Goal: Task Accomplishment & Management: Complete application form

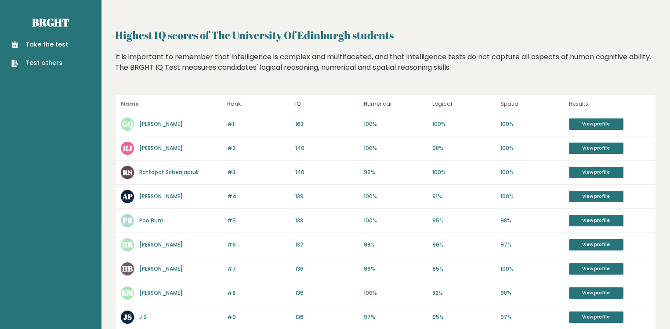
click at [45, 41] on link "Take the test" at bounding box center [39, 44] width 57 height 9
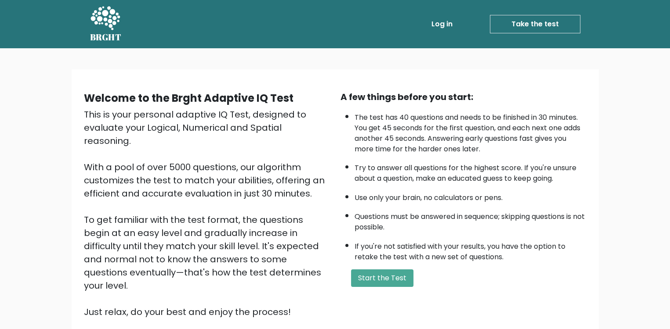
scroll to position [72, 0]
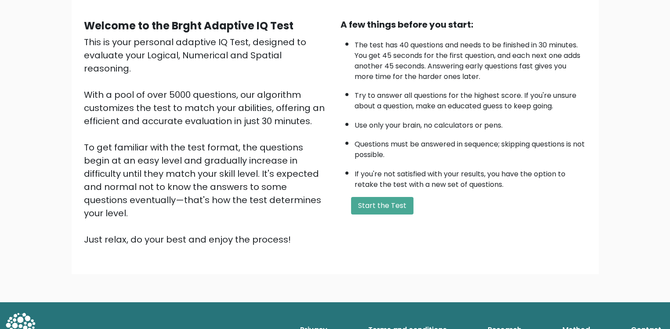
click at [343, 217] on div "A few things before you start: The test has 40 questions and needs to be finish…" at bounding box center [463, 132] width 256 height 228
click at [385, 197] on button "Start the Test" at bounding box center [382, 206] width 62 height 18
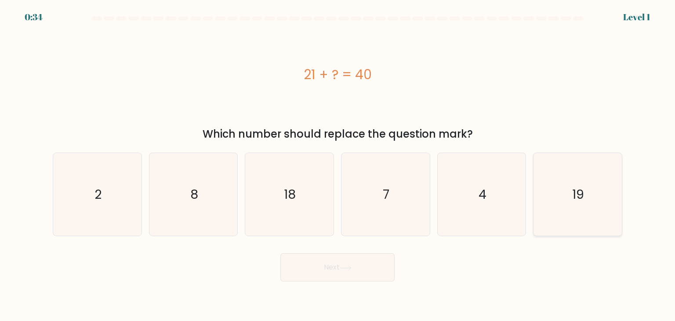
click at [581, 211] on icon "19" at bounding box center [577, 194] width 83 height 83
click at [338, 165] on input "f. 19" at bounding box center [337, 162] width 0 height 4
radio input "true"
click at [345, 275] on button "Next" at bounding box center [337, 267] width 114 height 28
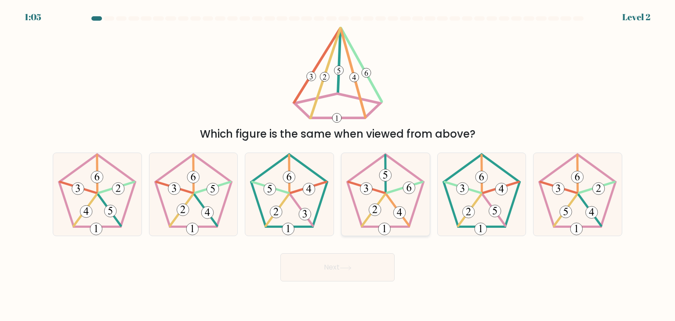
click at [375, 177] on icon at bounding box center [385, 194] width 83 height 83
click at [338, 165] on input "d." at bounding box center [337, 162] width 0 height 4
radio input "true"
click at [351, 262] on button "Next" at bounding box center [337, 267] width 114 height 28
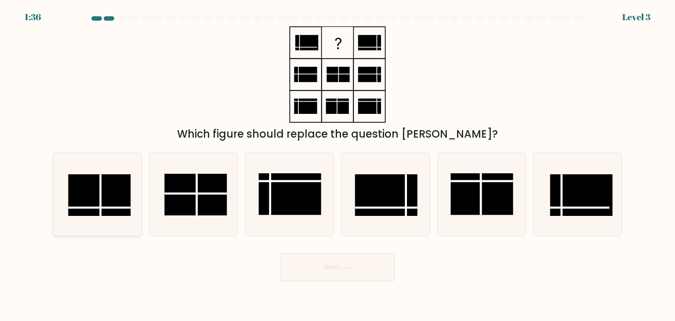
click at [89, 192] on rect at bounding box center [99, 195] width 62 height 42
click at [337, 165] on input "a." at bounding box center [337, 162] width 0 height 4
radio input "true"
click at [341, 262] on button "Next" at bounding box center [337, 267] width 114 height 28
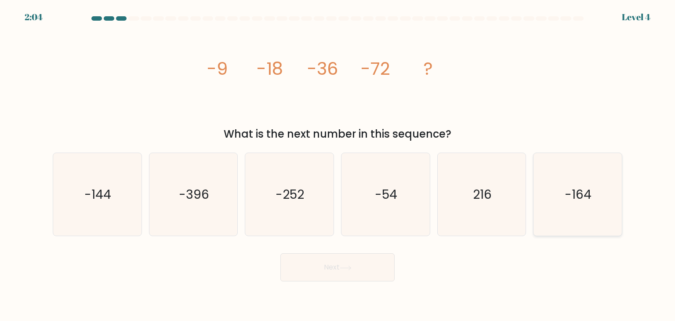
click at [569, 203] on icon "-164" at bounding box center [577, 194] width 83 height 83
click at [338, 165] on input "f. -164" at bounding box center [337, 162] width 0 height 4
radio input "true"
click at [338, 280] on button "Next" at bounding box center [337, 267] width 114 height 28
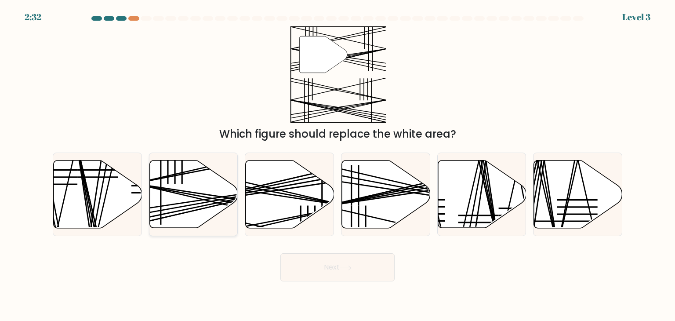
click at [195, 195] on line at bounding box center [222, 200] width 176 height 33
click at [337, 165] on input "b." at bounding box center [337, 162] width 0 height 4
radio input "true"
click at [351, 269] on icon at bounding box center [346, 267] width 12 height 5
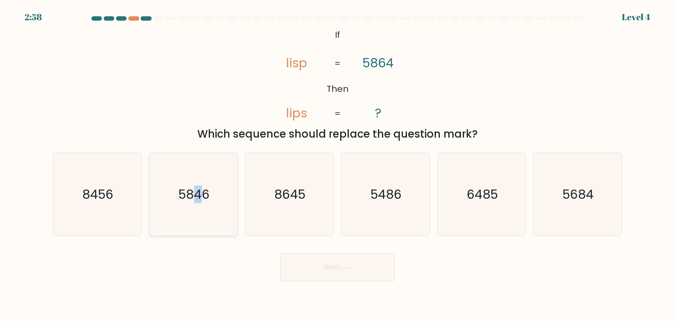
drag, startPoint x: 195, startPoint y: 199, endPoint x: 201, endPoint y: 202, distance: 6.5
click at [200, 201] on text "5846" at bounding box center [193, 194] width 31 height 18
click at [178, 201] on text "5846" at bounding box center [193, 194] width 31 height 18
click at [337, 165] on input "b. 5846" at bounding box center [337, 162] width 0 height 4
radio input "true"
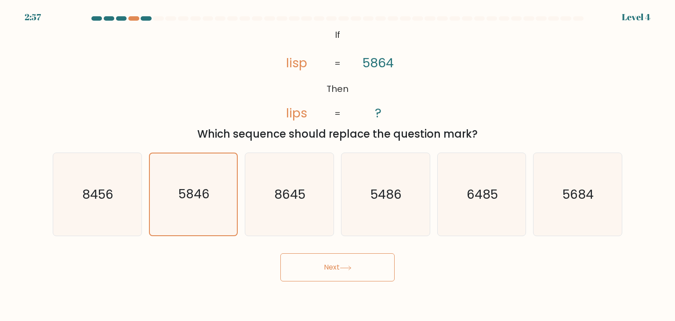
click at [323, 275] on button "Next" at bounding box center [337, 267] width 114 height 28
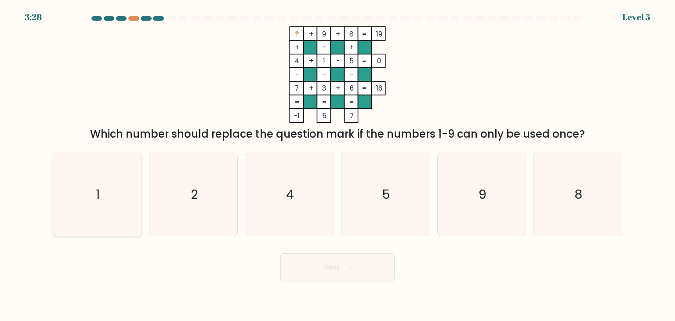
click at [93, 201] on icon "1" at bounding box center [97, 194] width 83 height 83
click at [337, 165] on input "a. 1" at bounding box center [337, 162] width 0 height 4
radio input "true"
click at [210, 184] on icon "2" at bounding box center [193, 194] width 83 height 83
click at [337, 165] on input "b. 2" at bounding box center [337, 162] width 0 height 4
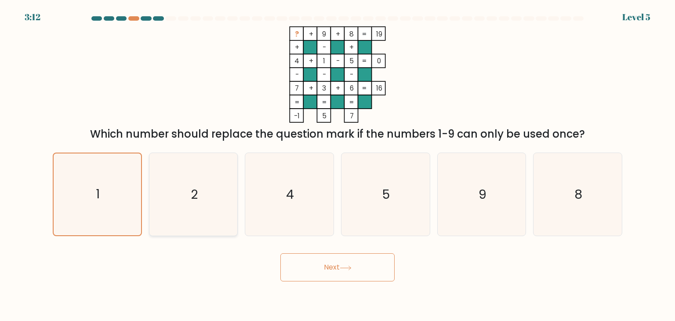
radio input "true"
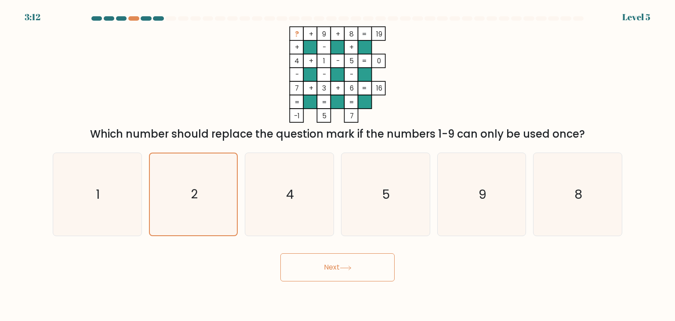
click at [352, 272] on button "Next" at bounding box center [337, 267] width 114 height 28
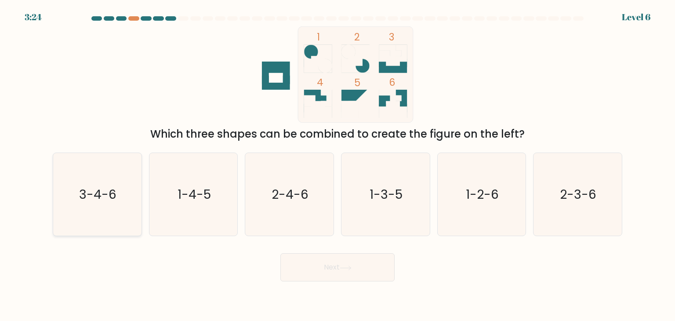
click at [95, 176] on icon "3-4-6" at bounding box center [97, 194] width 83 height 83
click at [337, 165] on input "a. 3-4-6" at bounding box center [337, 162] width 0 height 4
radio input "true"
click at [334, 274] on button "Next" at bounding box center [337, 267] width 114 height 28
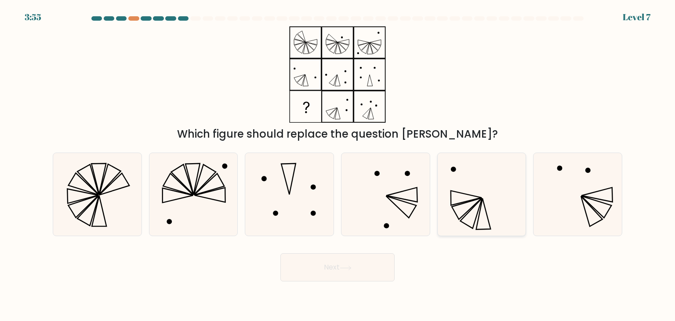
click at [489, 217] on icon at bounding box center [481, 194] width 83 height 83
click at [338, 165] on input "e." at bounding box center [337, 162] width 0 height 4
radio input "true"
click at [342, 272] on button "Next" at bounding box center [337, 267] width 114 height 28
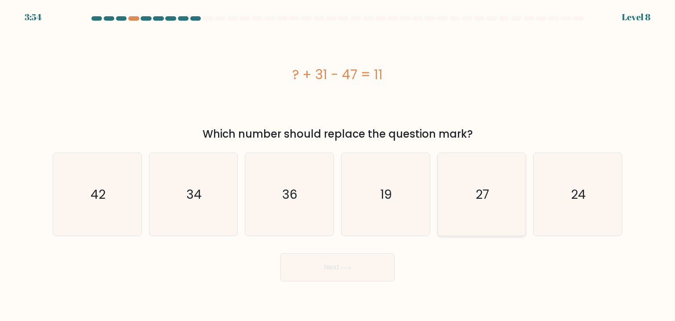
click at [494, 196] on icon "27" at bounding box center [481, 194] width 83 height 83
click at [338, 165] on input "e. 27" at bounding box center [337, 162] width 0 height 4
radio input "true"
click at [336, 272] on button "Next" at bounding box center [337, 267] width 114 height 28
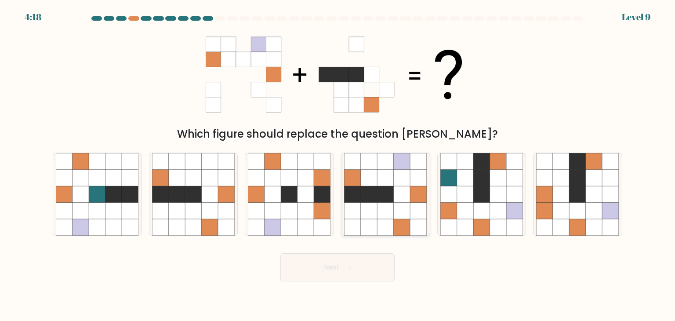
drag, startPoint x: 397, startPoint y: 201, endPoint x: 418, endPoint y: 248, distance: 51.3
click at [397, 202] on icon at bounding box center [385, 194] width 83 height 83
click at [338, 165] on input "d." at bounding box center [337, 162] width 0 height 4
radio input "true"
click at [321, 274] on button "Next" at bounding box center [337, 267] width 114 height 28
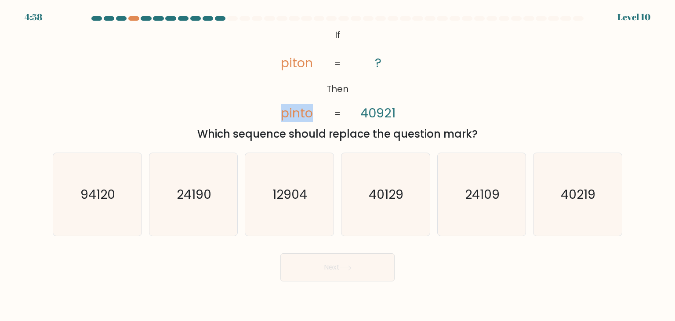
drag, startPoint x: 322, startPoint y: 119, endPoint x: 266, endPoint y: 98, distance: 59.9
click at [266, 98] on icon "@import url('https://fonts.googleapis.com/css?family=Abril+Fatface:400,100,100i…" at bounding box center [337, 74] width 156 height 96
click at [210, 94] on div "@import url('https://fonts.googleapis.com/css?family=Abril+Fatface:400,100,100i…" at bounding box center [337, 84] width 580 height 116
click at [144, 108] on div "@import url('https://fonts.googleapis.com/css?family=Abril+Fatface:400,100,100i…" at bounding box center [337, 84] width 580 height 116
drag, startPoint x: 587, startPoint y: 206, endPoint x: 552, endPoint y: 206, distance: 35.6
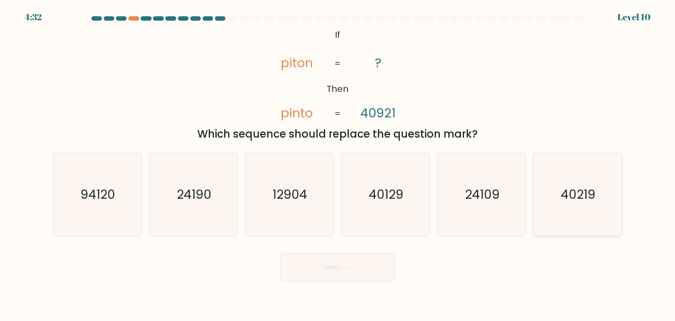
click at [587, 206] on icon "40219" at bounding box center [577, 194] width 83 height 83
click at [338, 165] on input "f. 40219" at bounding box center [337, 162] width 0 height 4
radio input "true"
click at [347, 267] on icon at bounding box center [346, 267] width 12 height 5
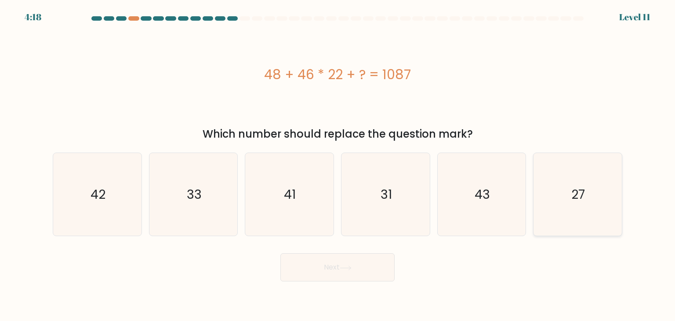
click at [555, 208] on icon "27" at bounding box center [577, 194] width 83 height 83
click at [338, 165] on input "f. 27" at bounding box center [337, 162] width 0 height 4
radio input "true"
click at [305, 264] on button "Next" at bounding box center [337, 267] width 114 height 28
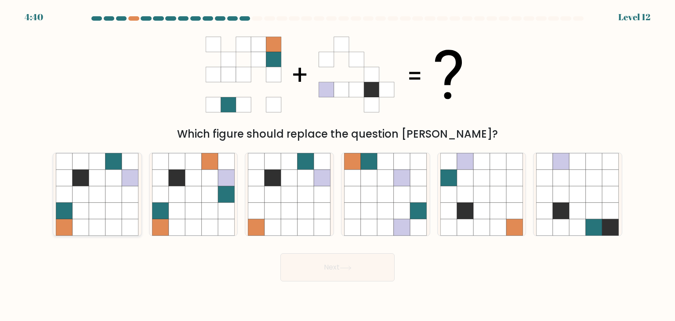
drag, startPoint x: 98, startPoint y: 212, endPoint x: 106, endPoint y: 211, distance: 8.0
click at [105, 211] on icon at bounding box center [97, 194] width 83 height 83
click at [337, 165] on input "a." at bounding box center [337, 162] width 0 height 4
radio input "true"
click at [324, 276] on button "Next" at bounding box center [337, 267] width 114 height 28
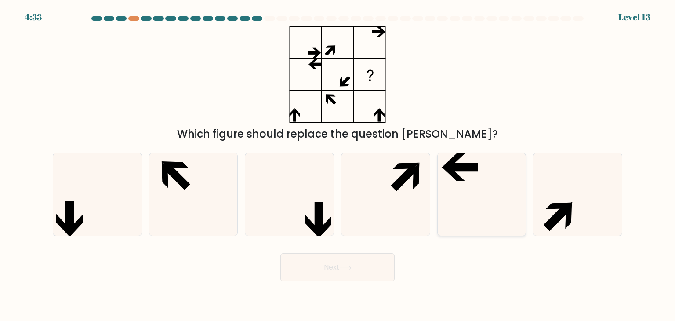
click at [454, 197] on icon at bounding box center [481, 194] width 83 height 83
click at [338, 165] on input "e." at bounding box center [337, 162] width 0 height 4
radio input "true"
click at [341, 275] on button "Next" at bounding box center [337, 267] width 114 height 28
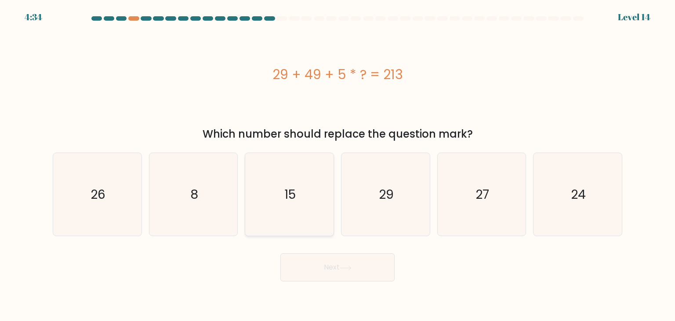
click at [276, 204] on icon "15" at bounding box center [289, 194] width 83 height 83
click at [337, 165] on input "c. 15" at bounding box center [337, 162] width 0 height 4
radio input "true"
click at [348, 265] on icon at bounding box center [346, 267] width 12 height 5
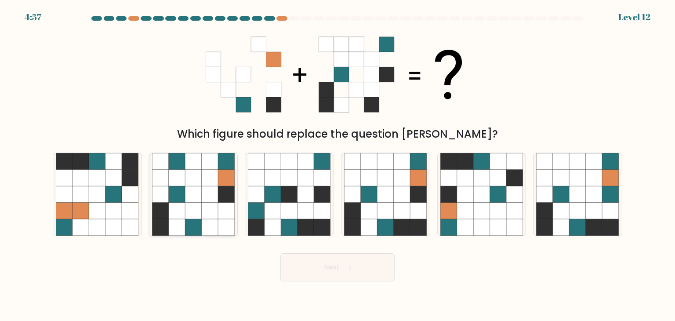
click at [209, 204] on icon at bounding box center [210, 210] width 17 height 17
click at [337, 165] on input "b." at bounding box center [337, 162] width 0 height 4
radio input "true"
click at [378, 199] on icon at bounding box center [385, 194] width 17 height 17
click at [338, 165] on input "d." at bounding box center [337, 162] width 0 height 4
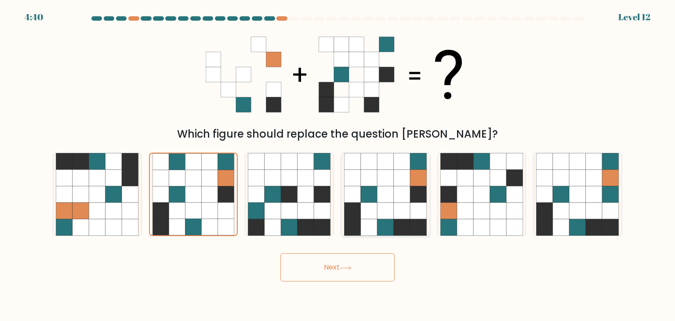
radio input "true"
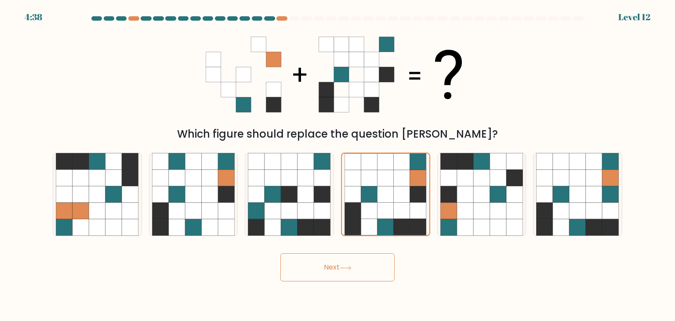
click at [334, 265] on button "Next" at bounding box center [337, 267] width 114 height 28
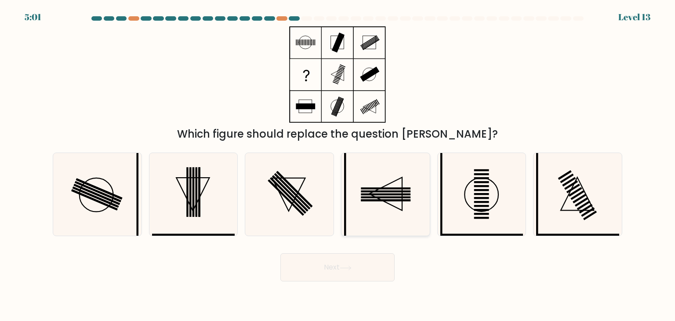
click at [407, 195] on rect at bounding box center [386, 194] width 50 height 2
click at [338, 165] on input "d." at bounding box center [337, 162] width 0 height 4
radio input "true"
click at [206, 207] on icon at bounding box center [193, 194] width 83 height 83
click at [337, 165] on input "b." at bounding box center [337, 162] width 0 height 4
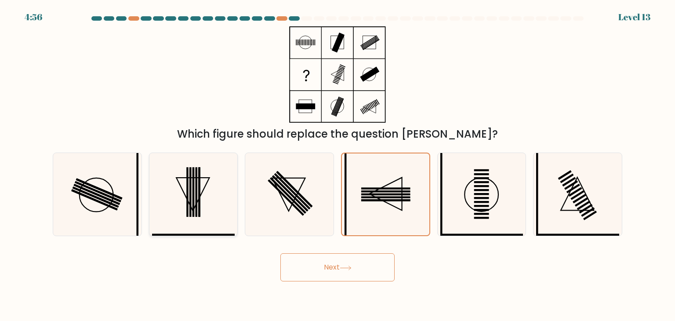
radio input "true"
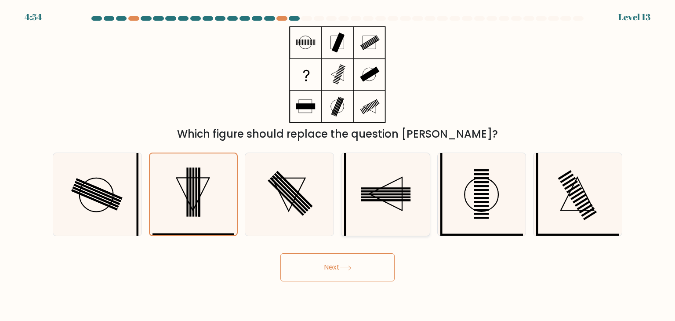
click at [392, 202] on icon at bounding box center [385, 194] width 83 height 83
click at [338, 165] on input "d." at bounding box center [337, 162] width 0 height 4
radio input "true"
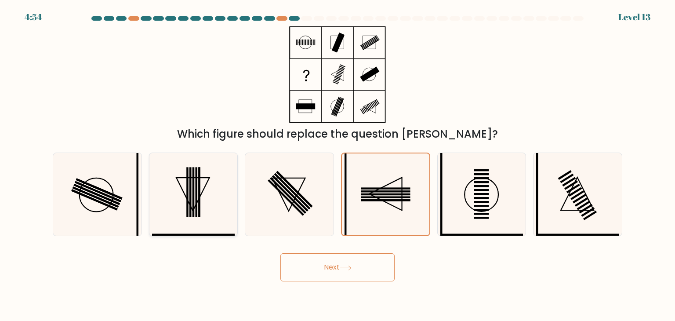
click at [197, 194] on rect at bounding box center [196, 192] width 2 height 50
click at [337, 165] on input "b." at bounding box center [337, 162] width 0 height 4
radio input "true"
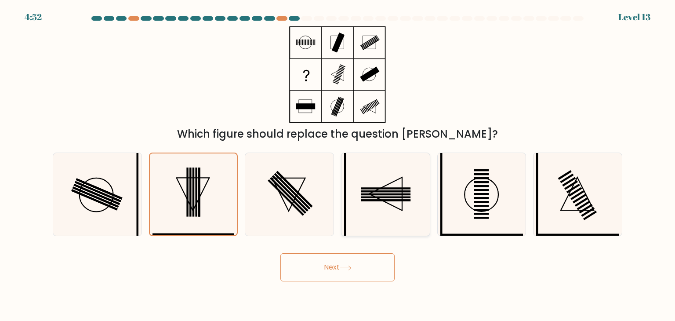
click at [394, 204] on icon at bounding box center [385, 194] width 83 height 83
click at [338, 165] on input "d." at bounding box center [337, 162] width 0 height 4
radio input "true"
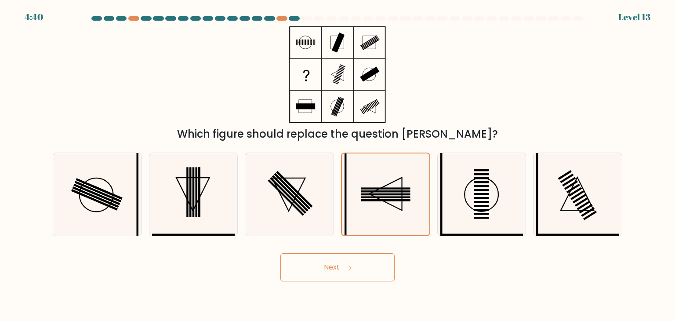
click at [325, 257] on button "Next" at bounding box center [337, 267] width 114 height 28
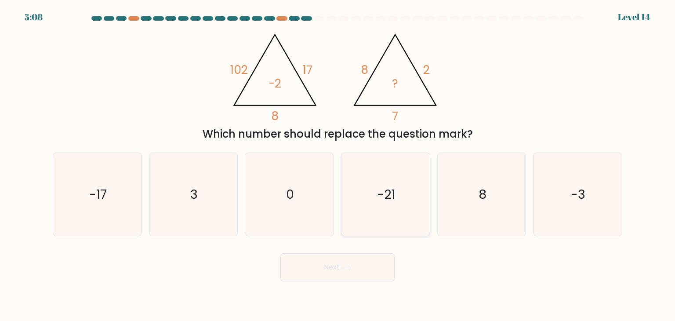
click at [377, 199] on text "-21" at bounding box center [386, 194] width 18 height 18
click at [338, 165] on input "d. -21" at bounding box center [337, 162] width 0 height 4
radio input "true"
click at [352, 271] on button "Next" at bounding box center [337, 267] width 114 height 28
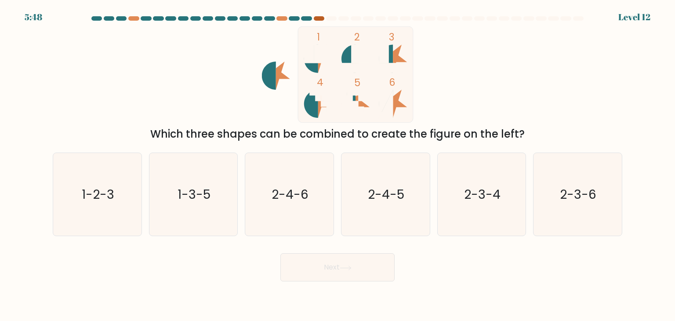
click at [318, 18] on div at bounding box center [319, 18] width 11 height 4
click at [174, 238] on form at bounding box center [337, 148] width 675 height 265
click at [196, 207] on icon "1-3-5" at bounding box center [193, 194] width 83 height 83
click at [337, 165] on input "b. 1-3-5" at bounding box center [337, 162] width 0 height 4
radio input "true"
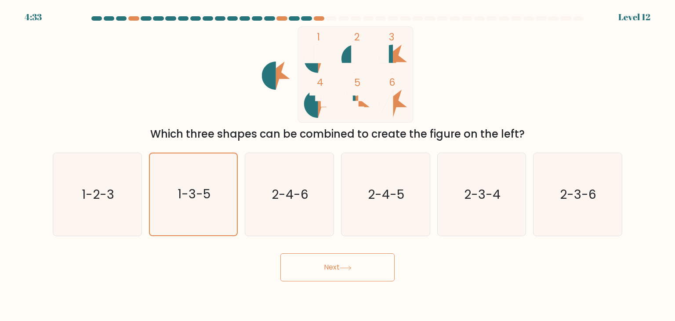
click at [318, 255] on button "Next" at bounding box center [337, 267] width 114 height 28
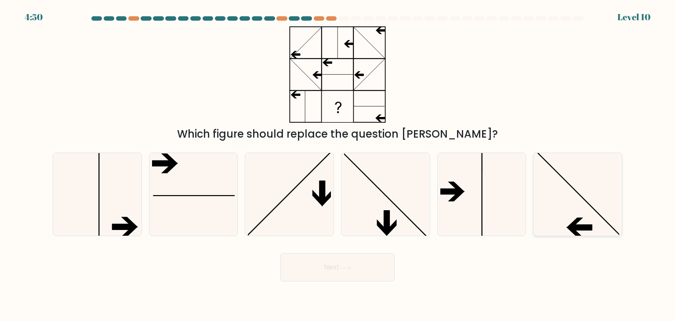
click at [557, 205] on icon at bounding box center [577, 194] width 83 height 83
click at [338, 165] on input "f." at bounding box center [337, 162] width 0 height 4
radio input "true"
click at [338, 273] on button "Next" at bounding box center [337, 267] width 114 height 28
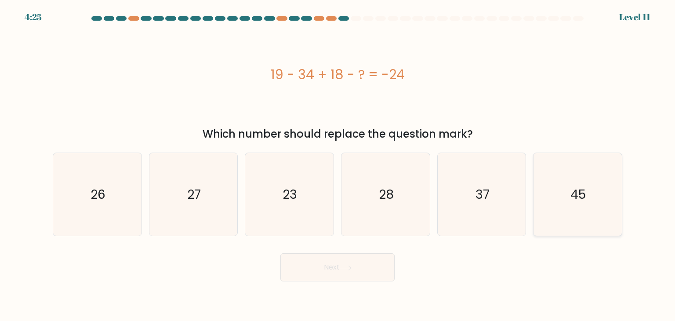
click at [558, 199] on icon "45" at bounding box center [577, 194] width 83 height 83
click at [338, 165] on input "f. 45" at bounding box center [337, 162] width 0 height 4
radio input "true"
click at [329, 267] on button "Next" at bounding box center [337, 267] width 114 height 28
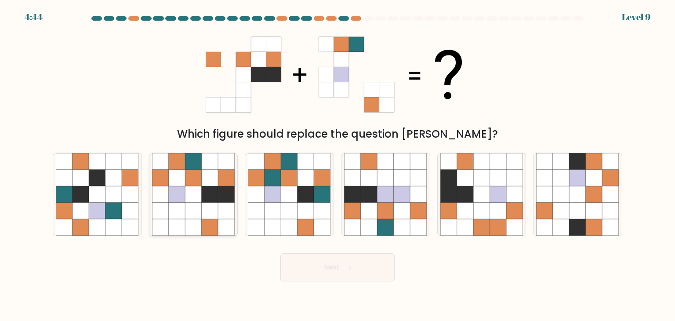
click at [199, 204] on icon at bounding box center [193, 210] width 17 height 17
click at [337, 165] on input "b." at bounding box center [337, 162] width 0 height 4
radio input "true"
click at [361, 279] on button "Next" at bounding box center [337, 267] width 114 height 28
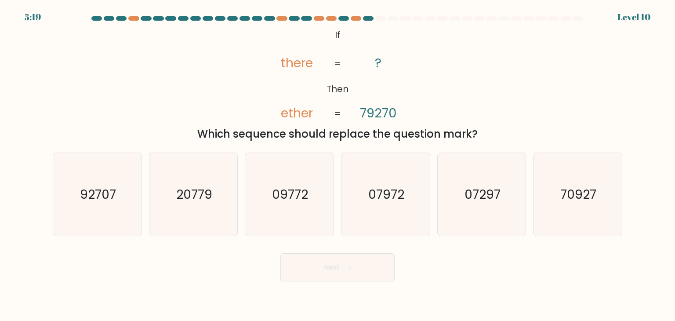
click at [582, 14] on div "5:19 Level 10" at bounding box center [337, 12] width 675 height 24
click at [117, 204] on icon "92707" at bounding box center [97, 194] width 83 height 83
click at [337, 165] on input "a. 92707" at bounding box center [337, 162] width 0 height 4
radio input "true"
click at [344, 276] on button "Next" at bounding box center [337, 267] width 114 height 28
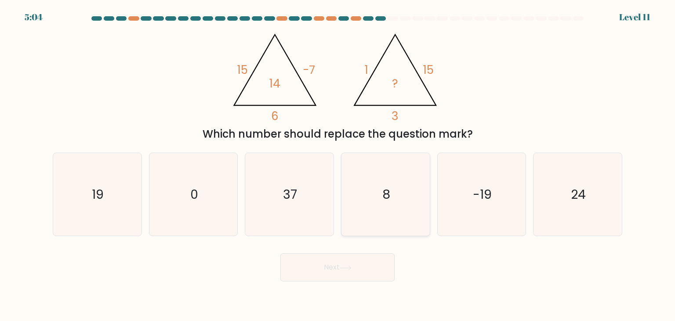
drag, startPoint x: 401, startPoint y: 192, endPoint x: 362, endPoint y: 224, distance: 50.6
click at [401, 192] on icon "8" at bounding box center [385, 194] width 83 height 83
click at [338, 165] on input "d. 8" at bounding box center [337, 162] width 0 height 4
radio input "true"
click at [343, 269] on icon at bounding box center [346, 267] width 12 height 5
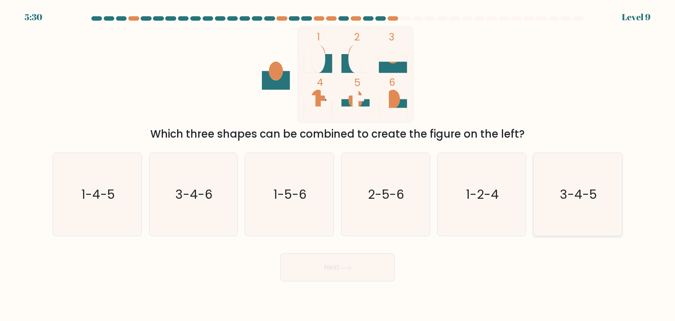
click at [595, 209] on icon "3-4-5" at bounding box center [577, 194] width 83 height 83
click at [338, 165] on input "f. 3-4-5" at bounding box center [337, 162] width 0 height 4
radio input "true"
click at [313, 268] on button "Next" at bounding box center [337, 267] width 114 height 28
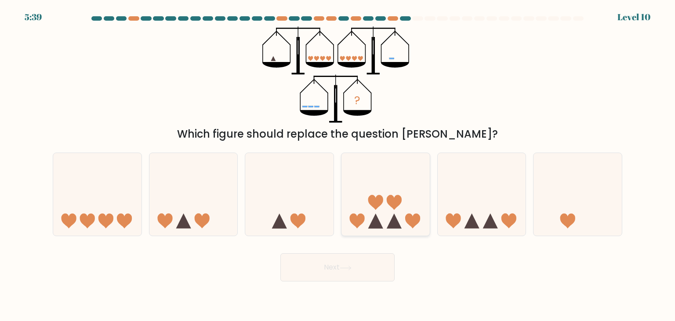
click at [402, 216] on icon at bounding box center [385, 194] width 88 height 73
click at [338, 165] on input "d." at bounding box center [337, 162] width 0 height 4
radio input "true"
click at [371, 271] on button "Next" at bounding box center [337, 267] width 114 height 28
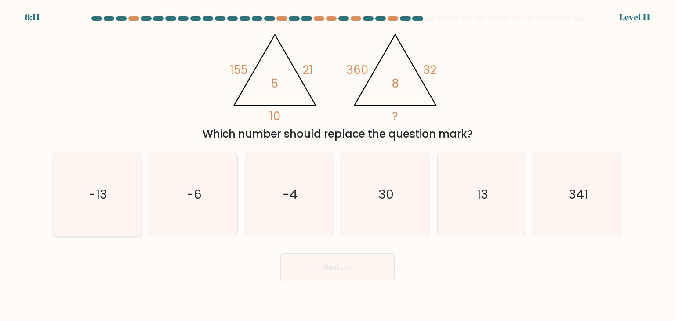
click at [105, 193] on text "-13" at bounding box center [98, 194] width 18 height 18
click at [337, 165] on input "a. -13" at bounding box center [337, 162] width 0 height 4
radio input "true"
click at [330, 235] on icon "-4" at bounding box center [289, 194] width 83 height 83
click at [337, 165] on input "c. -4" at bounding box center [337, 162] width 0 height 4
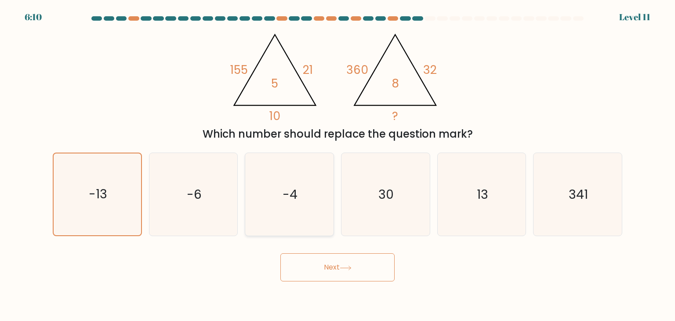
radio input "true"
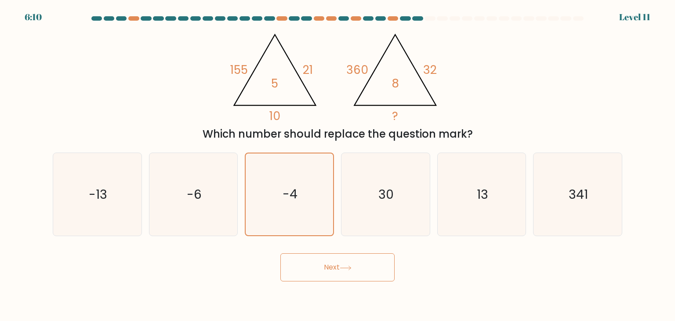
click at [319, 247] on div "Next" at bounding box center [337, 263] width 580 height 35
click at [102, 198] on text "-13" at bounding box center [98, 194] width 18 height 18
click at [337, 165] on input "a. -13" at bounding box center [337, 162] width 0 height 4
radio input "true"
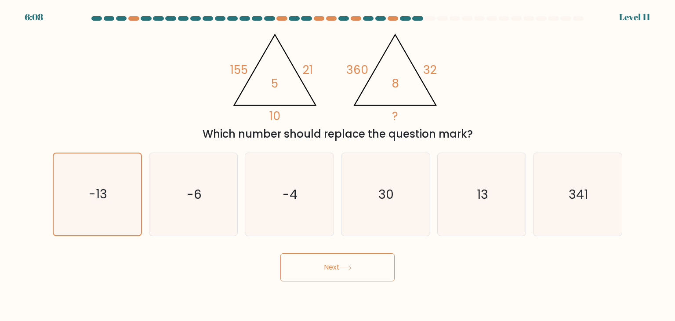
click at [373, 293] on body "6:08 Level 11" at bounding box center [337, 160] width 675 height 321
click at [354, 267] on button "Next" at bounding box center [337, 267] width 114 height 28
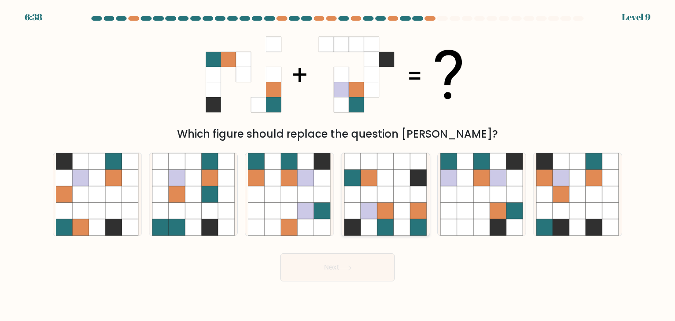
click at [385, 211] on icon at bounding box center [385, 210] width 17 height 17
click at [338, 165] on input "d." at bounding box center [337, 162] width 0 height 4
radio input "true"
click at [349, 272] on button "Next" at bounding box center [337, 267] width 114 height 28
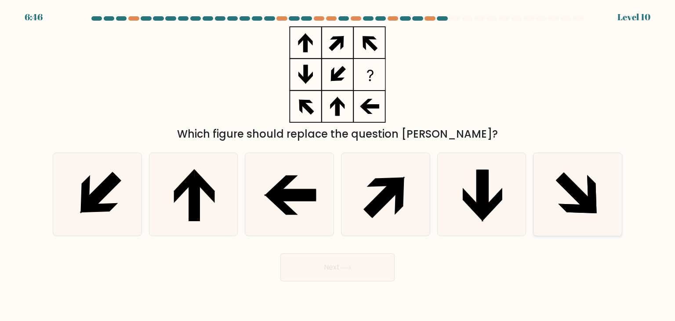
click at [571, 201] on icon at bounding box center [577, 194] width 83 height 83
click at [338, 165] on input "f." at bounding box center [337, 162] width 0 height 4
radio input "true"
click at [328, 266] on button "Next" at bounding box center [337, 267] width 114 height 28
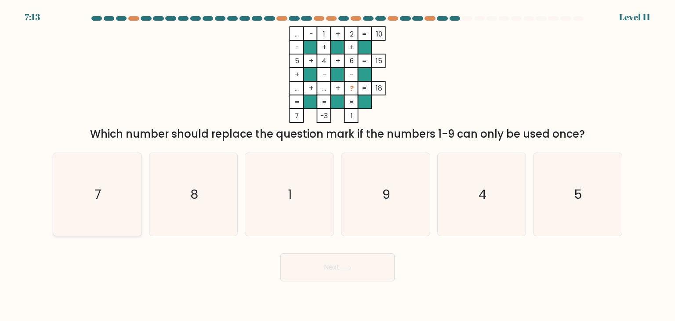
click at [91, 165] on icon "7" at bounding box center [97, 194] width 83 height 83
click at [337, 165] on input "a. 7" at bounding box center [337, 162] width 0 height 4
radio input "true"
click at [344, 273] on button "Next" at bounding box center [337, 267] width 114 height 28
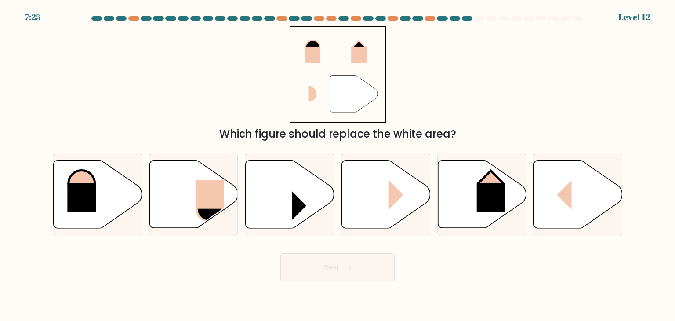
drag, startPoint x: 355, startPoint y: 50, endPoint x: 339, endPoint y: 119, distance: 71.3
click at [339, 118] on icon """ at bounding box center [337, 74] width 96 height 96
click at [85, 194] on rect at bounding box center [81, 197] width 29 height 29
click at [337, 165] on input "a." at bounding box center [337, 162] width 0 height 4
radio input "true"
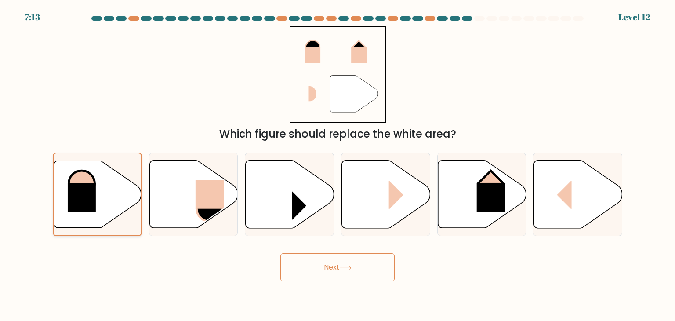
click at [116, 214] on icon at bounding box center [97, 193] width 87 height 67
click at [337, 165] on input "a." at bounding box center [337, 162] width 0 height 4
click at [235, 221] on icon at bounding box center [193, 194] width 88 height 69
click at [337, 165] on input "b." at bounding box center [337, 162] width 0 height 4
radio input "true"
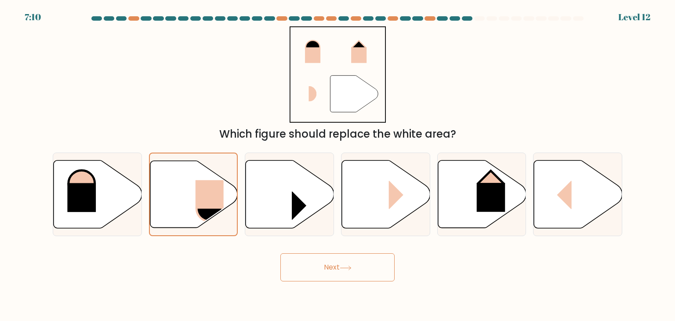
click at [347, 273] on button "Next" at bounding box center [337, 267] width 114 height 28
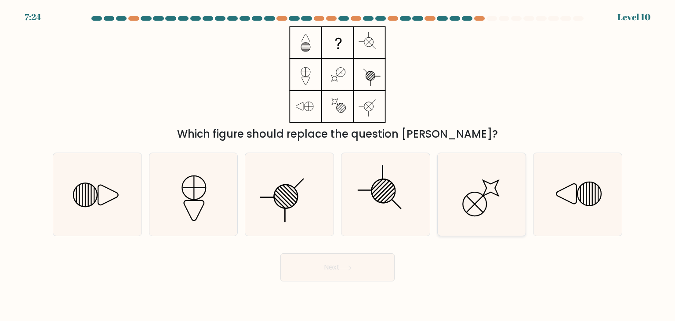
click at [480, 207] on icon at bounding box center [481, 194] width 83 height 83
click at [338, 165] on input "e." at bounding box center [337, 162] width 0 height 4
radio input "true"
click at [367, 275] on button "Next" at bounding box center [337, 267] width 114 height 28
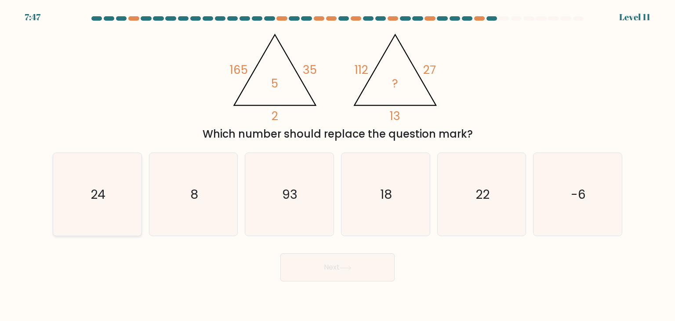
drag, startPoint x: 108, startPoint y: 185, endPoint x: 116, endPoint y: 190, distance: 8.9
click at [108, 186] on icon "24" at bounding box center [97, 194] width 83 height 83
click at [337, 165] on input "a. 24" at bounding box center [337, 162] width 0 height 4
radio input "true"
drag, startPoint x: 322, startPoint y: 262, endPoint x: 336, endPoint y: 264, distance: 14.7
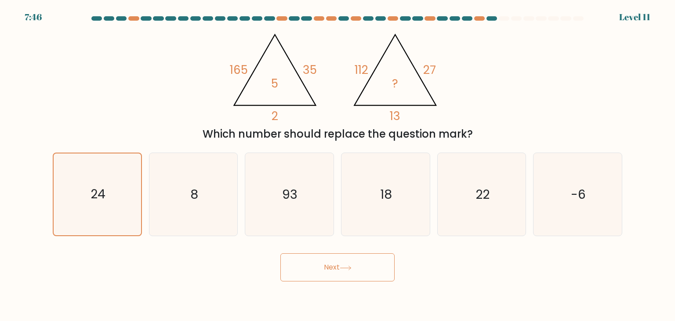
click at [323, 262] on button "Next" at bounding box center [337, 267] width 114 height 28
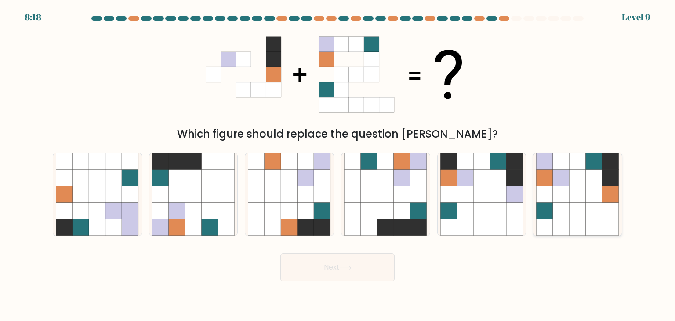
click at [568, 219] on icon at bounding box center [561, 227] width 17 height 17
click at [338, 165] on input "f." at bounding box center [337, 162] width 0 height 4
radio input "true"
click at [353, 275] on button "Next" at bounding box center [337, 267] width 114 height 28
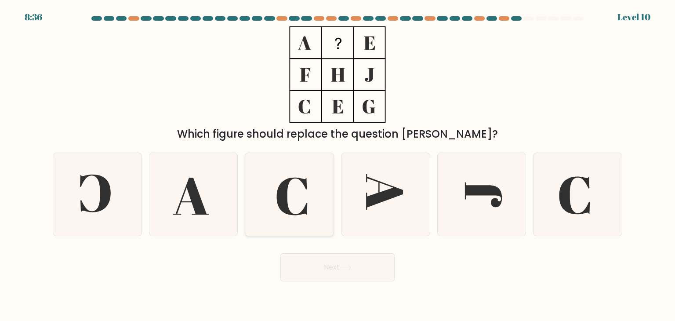
click at [306, 193] on icon at bounding box center [289, 194] width 83 height 83
click at [337, 165] on input "c." at bounding box center [337, 162] width 0 height 4
radio input "true"
click at [590, 204] on icon at bounding box center [577, 194] width 83 height 83
click at [338, 165] on input "f." at bounding box center [337, 162] width 0 height 4
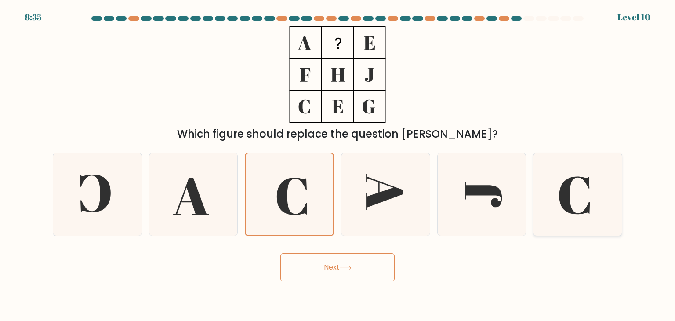
radio input "true"
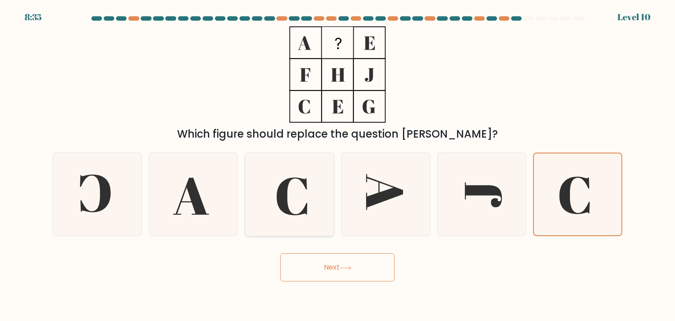
click at [306, 180] on icon at bounding box center [292, 196] width 31 height 38
click at [337, 165] on input "c." at bounding box center [337, 162] width 0 height 4
radio input "true"
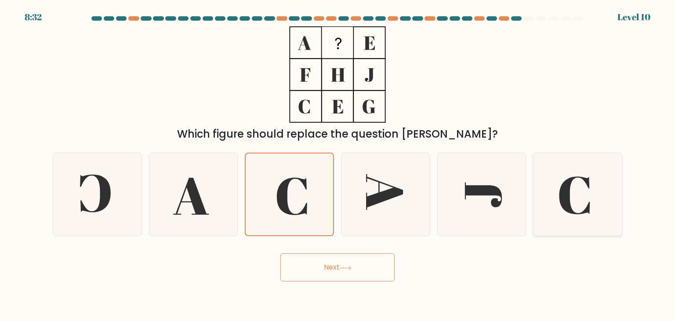
click at [555, 215] on icon at bounding box center [577, 194] width 83 height 83
click at [338, 165] on input "f." at bounding box center [337, 162] width 0 height 4
radio input "true"
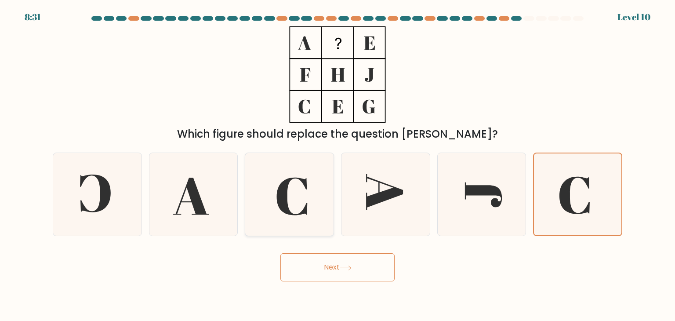
click at [294, 187] on icon at bounding box center [289, 194] width 83 height 83
click at [337, 165] on input "c." at bounding box center [337, 162] width 0 height 4
radio input "true"
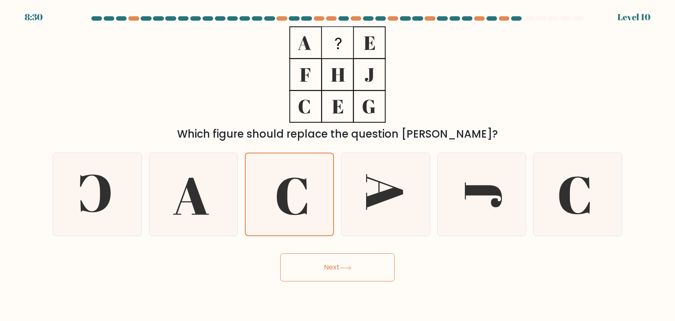
click at [317, 277] on button "Next" at bounding box center [337, 267] width 114 height 28
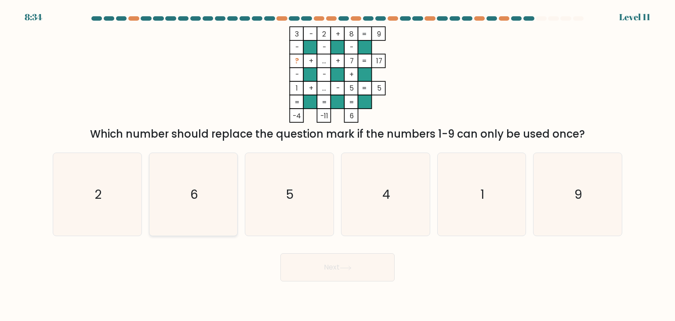
click at [204, 187] on icon "6" at bounding box center [193, 194] width 83 height 83
click at [337, 165] on input "b. 6" at bounding box center [337, 162] width 0 height 4
radio input "true"
click at [306, 270] on button "Next" at bounding box center [337, 267] width 114 height 28
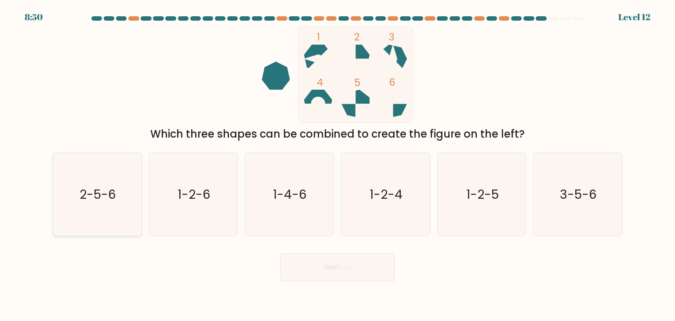
click at [104, 193] on text "2-5-6" at bounding box center [98, 194] width 36 height 18
click at [337, 165] on input "a. 2-5-6" at bounding box center [337, 162] width 0 height 4
radio input "true"
click at [359, 276] on button "Next" at bounding box center [337, 267] width 114 height 28
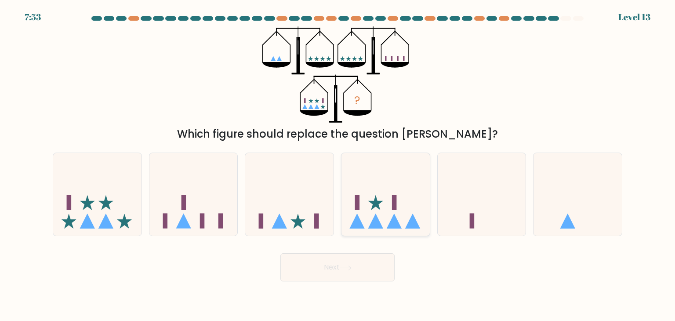
click at [390, 206] on icon at bounding box center [385, 194] width 88 height 73
click at [338, 165] on input "d." at bounding box center [337, 162] width 0 height 4
radio input "true"
click at [348, 273] on button "Next" at bounding box center [337, 267] width 114 height 28
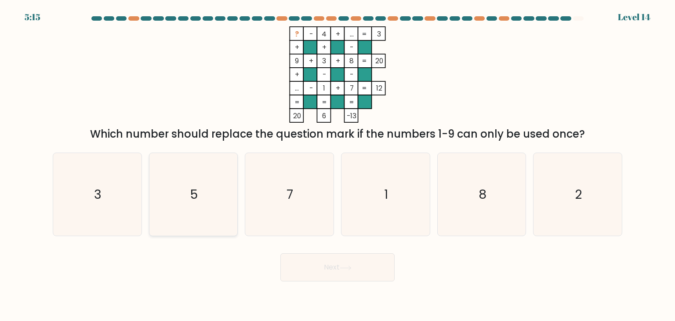
click at [193, 235] on icon "5" at bounding box center [193, 194] width 83 height 83
click at [337, 165] on input "b. 5" at bounding box center [337, 162] width 0 height 4
radio input "true"
click at [347, 271] on button "Next" at bounding box center [337, 267] width 114 height 28
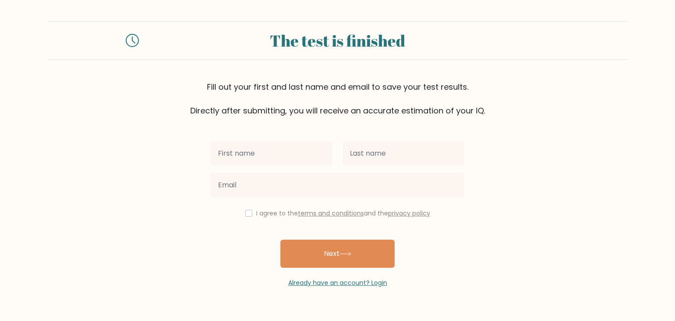
click at [274, 152] on input "text" at bounding box center [271, 153] width 121 height 25
type input "En"
click at [367, 166] on div at bounding box center [403, 153] width 132 height 32
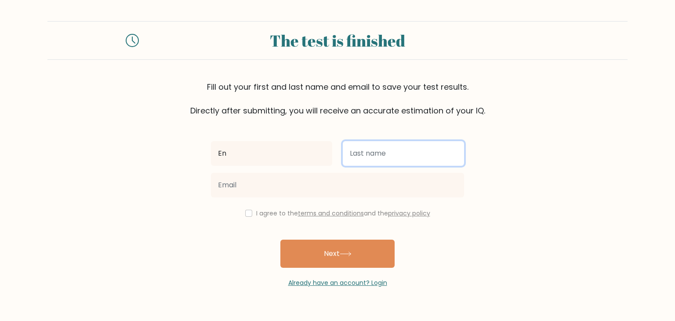
click at [371, 156] on input "text" at bounding box center [403, 153] width 121 height 25
type input "Y"
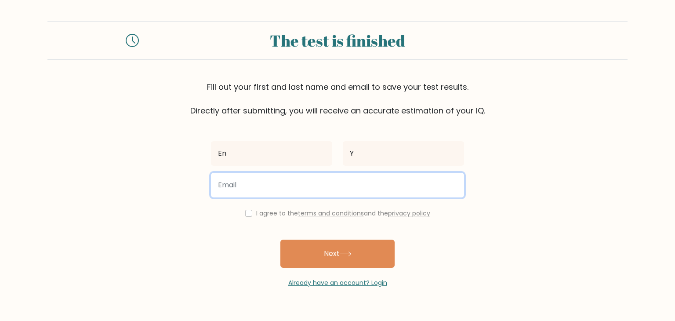
click at [342, 180] on input "email" at bounding box center [337, 185] width 253 height 25
type input "[EMAIL_ADDRESS][DOMAIN_NAME]"
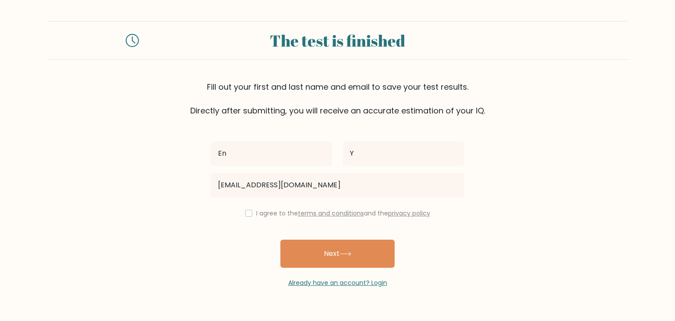
click at [246, 217] on div "I agree to the terms and conditions and the privacy policy" at bounding box center [338, 213] width 264 height 11
click at [246, 213] on input "checkbox" at bounding box center [248, 213] width 7 height 7
checkbox input "true"
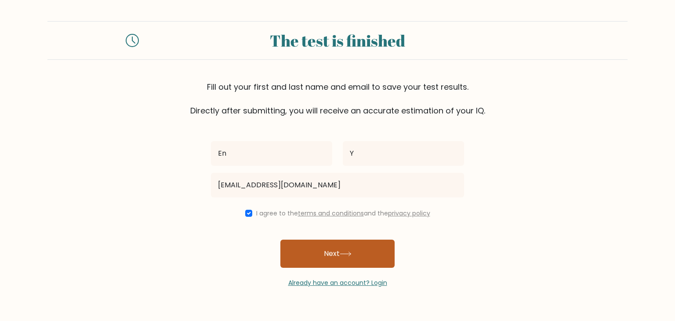
click at [309, 266] on button "Next" at bounding box center [337, 253] width 114 height 28
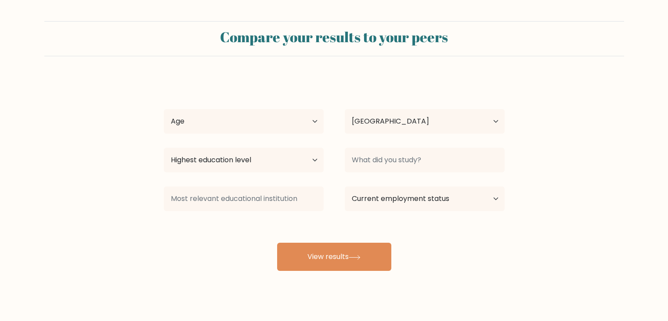
select select "GB"
click at [282, 118] on select "Age Under 18 years old 18-24 years old 25-34 years old 35-44 years old 45-54 ye…" at bounding box center [244, 121] width 160 height 25
select select "18_24"
click at [164, 109] on select "Age Under 18 years old 18-24 years old 25-34 years old 35-44 years old 45-54 ye…" at bounding box center [244, 121] width 160 height 25
click at [258, 170] on select "Highest education level No schooling Primary Lower Secondary Upper Secondary Oc…" at bounding box center [244, 160] width 160 height 25
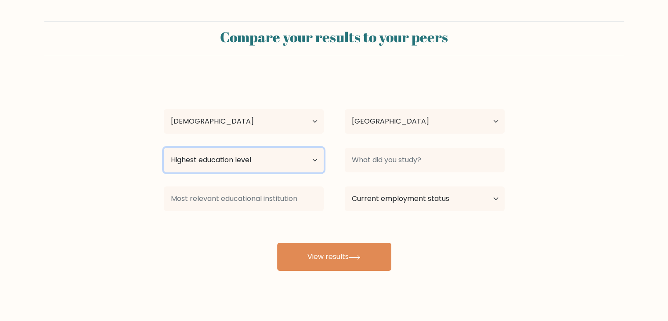
select select "bachelors_degree"
click at [164, 148] on select "Highest education level No schooling Primary Lower Secondary Upper Secondary Oc…" at bounding box center [244, 160] width 160 height 25
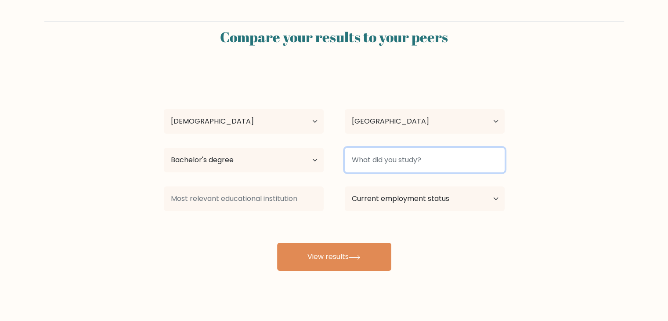
click at [401, 172] on div at bounding box center [424, 160] width 181 height 32
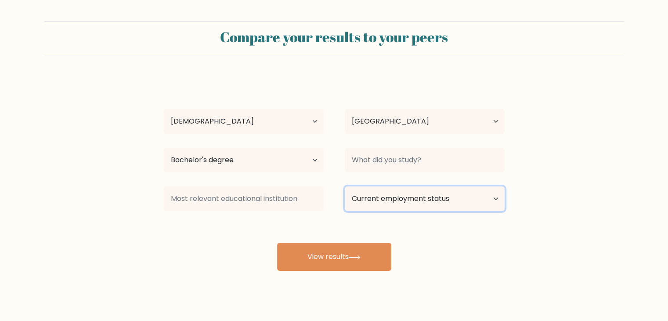
click at [380, 202] on select "Current employment status Employed Student Retired Other / prefer not to answer" at bounding box center [425, 198] width 160 height 25
select select "student"
click at [345, 186] on select "Current employment status Employed Student Retired Other / prefer not to answer" at bounding box center [425, 198] width 160 height 25
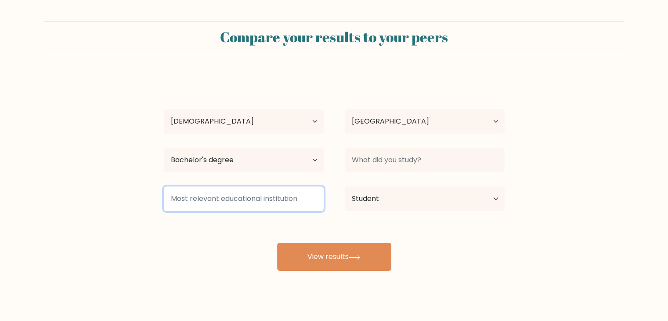
click at [293, 204] on input at bounding box center [244, 198] width 160 height 25
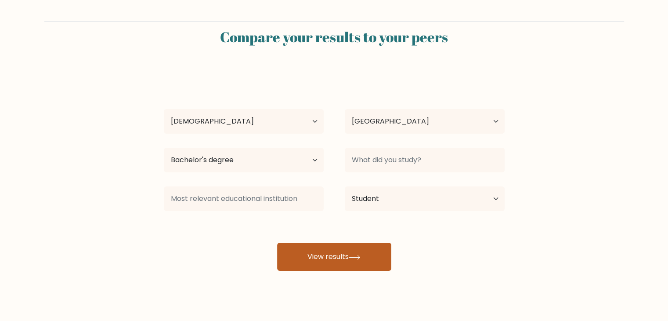
click at [327, 246] on button "View results" at bounding box center [334, 256] width 114 height 28
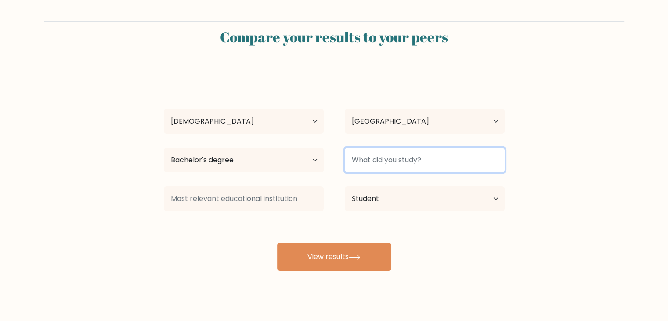
click at [411, 159] on input at bounding box center [425, 160] width 160 height 25
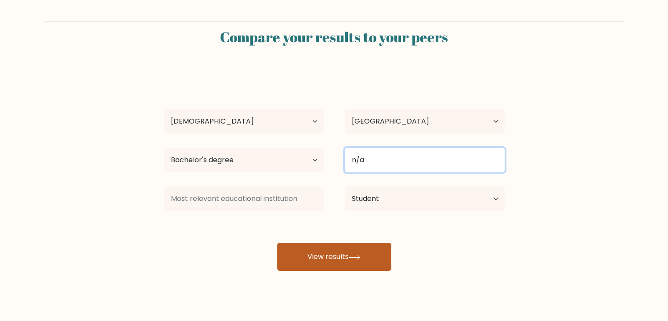
type input "n/a"
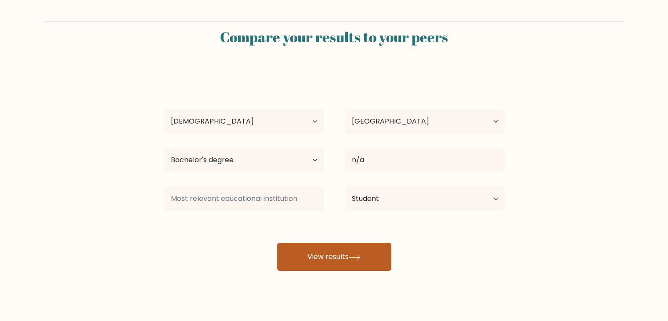
click at [346, 262] on button "View results" at bounding box center [334, 256] width 114 height 28
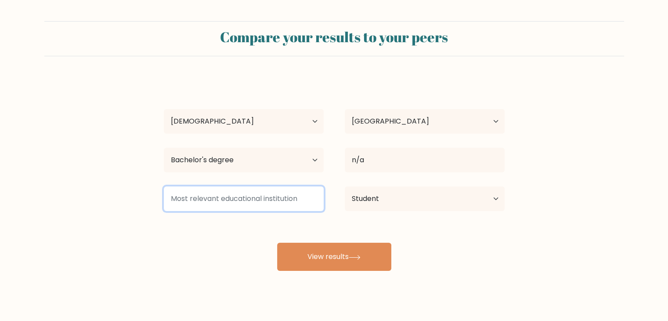
click at [272, 206] on input at bounding box center [244, 198] width 160 height 25
type input "n/a"
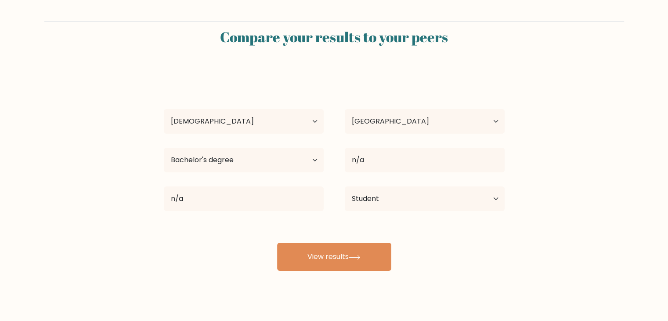
click at [330, 278] on div "Compare your results to your peers En Y Age Under 18 years old 18-24 years old …" at bounding box center [334, 166] width 668 height 333
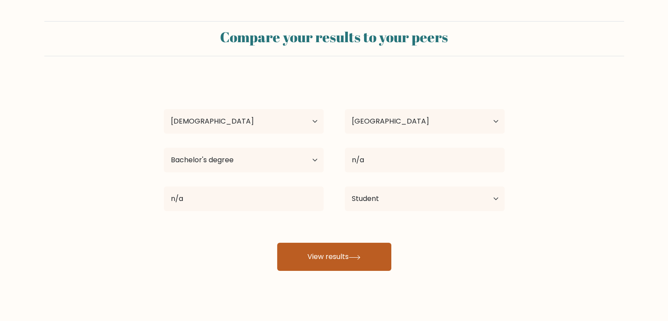
click at [337, 266] on button "View results" at bounding box center [334, 256] width 114 height 28
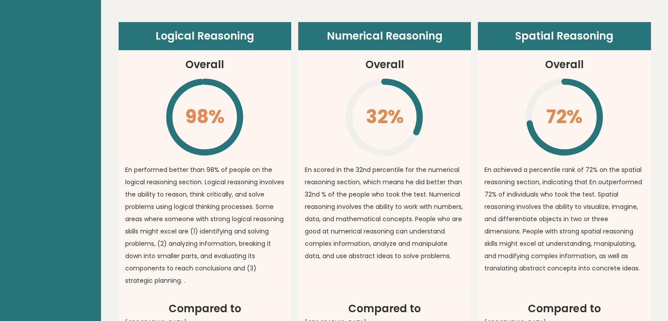
scroll to position [615, 0]
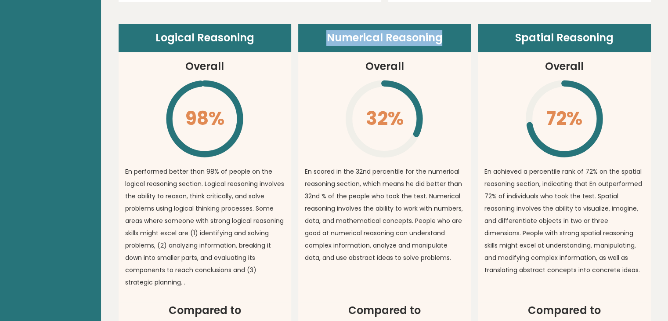
drag, startPoint x: 320, startPoint y: 35, endPoint x: 446, endPoint y: 41, distance: 126.6
click at [446, 41] on header "Numerical Reasoning" at bounding box center [384, 38] width 173 height 28
copy header "Numerical Reasoning"
click at [271, 155] on article "Logical Reasoning Overall 98% \ En performed better than 98% of people on the l…" at bounding box center [205, 163] width 173 height 278
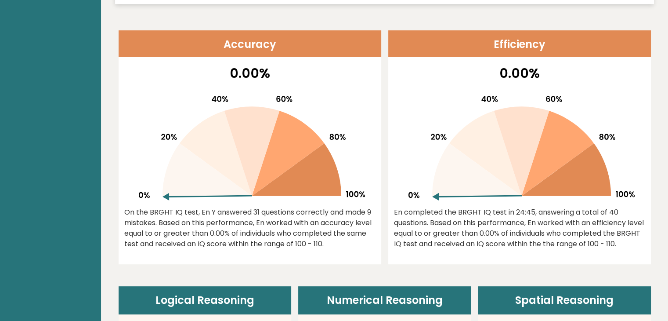
scroll to position [351, 0]
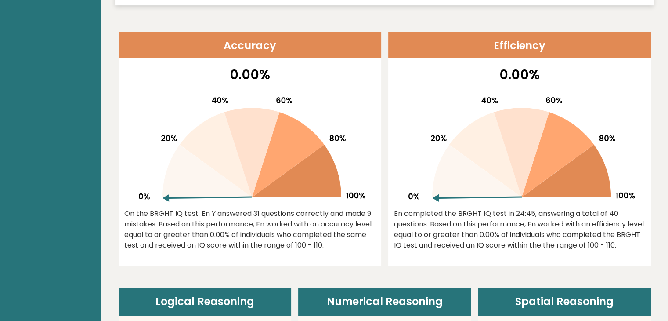
drag, startPoint x: 222, startPoint y: 157, endPoint x: 226, endPoint y: 155, distance: 4.7
click at [222, 157] on icon at bounding box center [216, 154] width 72 height 85
drag, startPoint x: 624, startPoint y: 211, endPoint x: 639, endPoint y: 217, distance: 16.4
click at [639, 217] on div "En completed the BRGHT IQ test in 24:45, answering a total of 40 questions. Bas…" at bounding box center [519, 229] width 251 height 42
click at [462, 173] on icon at bounding box center [477, 170] width 90 height 53
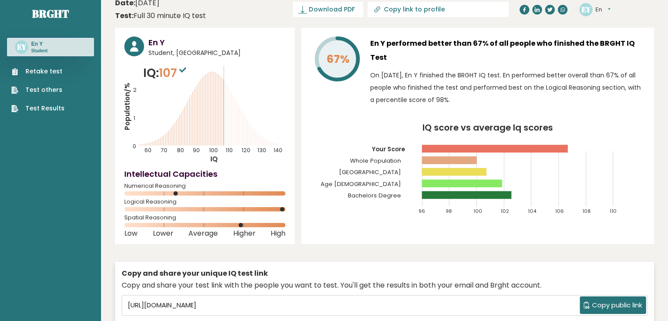
scroll to position [0, 0]
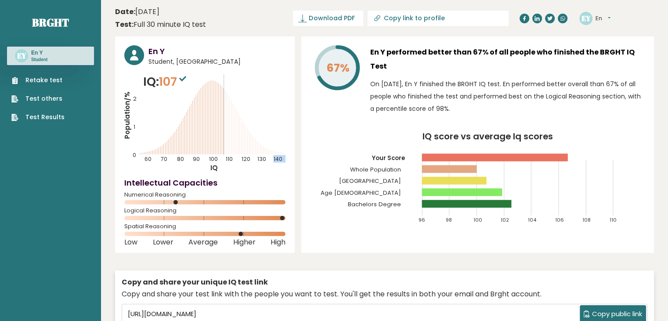
drag, startPoint x: 225, startPoint y: 120, endPoint x: 235, endPoint y: 127, distance: 11.9
click at [235, 127] on icon "Population/% IQ 0 1 2 60 70 80 90 100 110 120 130 140" at bounding box center [204, 122] width 161 height 99
click at [240, 132] on icon "Population/% IQ 0 1 2 60 70 80 90 100 110 120 130 140" at bounding box center [204, 122] width 161 height 99
